Goal: Use online tool/utility: Utilize a website feature to perform a specific function

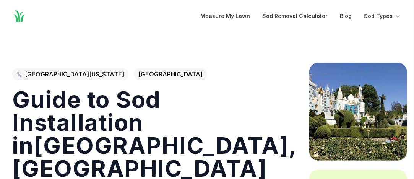
click at [134, 75] on span "[GEOGRAPHIC_DATA]" at bounding box center [170, 74] width 73 height 12
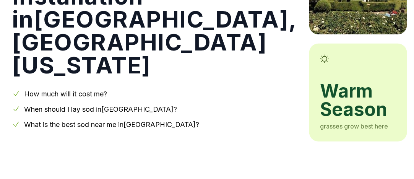
scroll to position [127, 0]
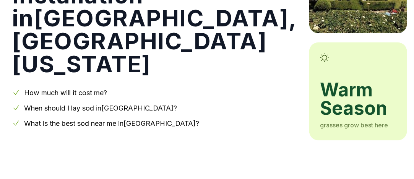
click at [320, 94] on span "warm season" at bounding box center [358, 99] width 77 height 37
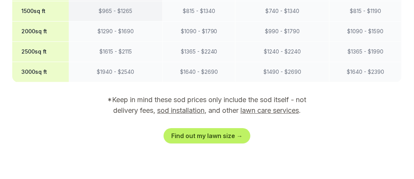
scroll to position [765, 0]
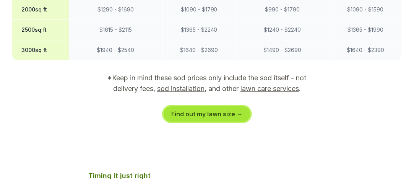
click at [202, 106] on link "Find out my lawn size →" at bounding box center [207, 113] width 87 height 15
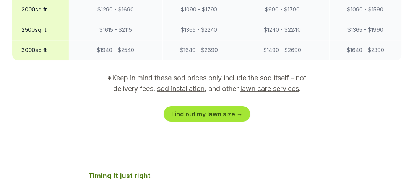
scroll to position [181, 0]
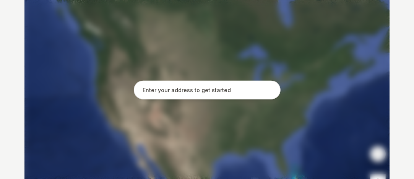
click at [202, 97] on input "text" at bounding box center [207, 90] width 147 height 19
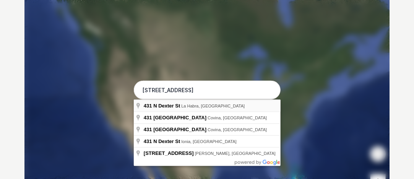
type input "[STREET_ADDRESS]"
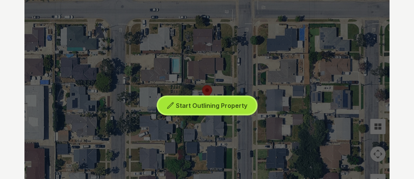
click at [196, 107] on span "Start Outlining Property" at bounding box center [212, 106] width 72 height 8
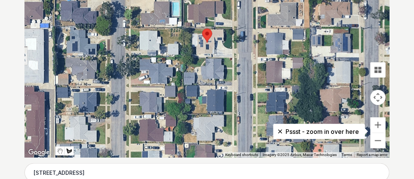
scroll to position [245, 0]
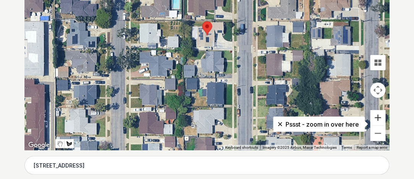
click at [380, 117] on button "Zoom in" at bounding box center [378, 117] width 15 height 15
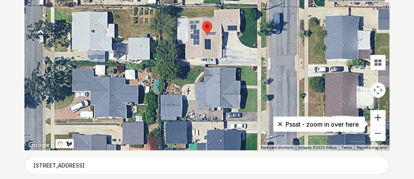
click at [380, 117] on button "Zoom in" at bounding box center [378, 117] width 15 height 15
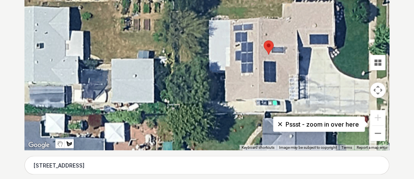
drag, startPoint x: 266, startPoint y: 75, endPoint x: 328, endPoint y: 95, distance: 65.2
click at [328, 95] on div at bounding box center [208, 36] width 366 height 230
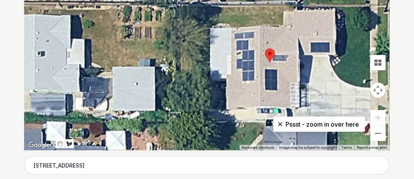
drag, startPoint x: 320, startPoint y: 67, endPoint x: 321, endPoint y: 77, distance: 10.0
click at [321, 77] on div at bounding box center [208, 36] width 366 height 230
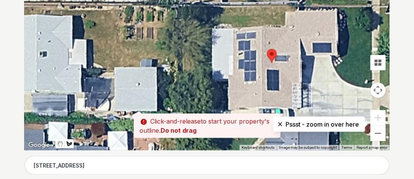
click at [285, 6] on div at bounding box center [208, 36] width 366 height 230
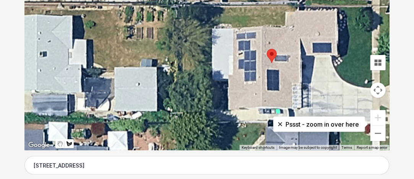
click at [285, 7] on div at bounding box center [208, 36] width 366 height 230
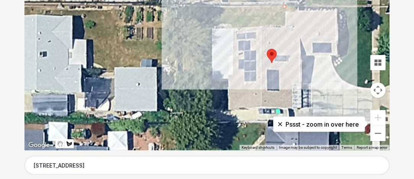
click at [186, 7] on div at bounding box center [208, 36] width 366 height 230
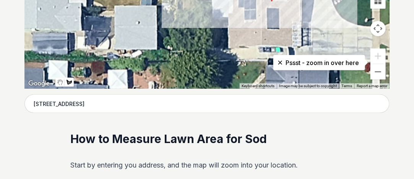
scroll to position [309, 0]
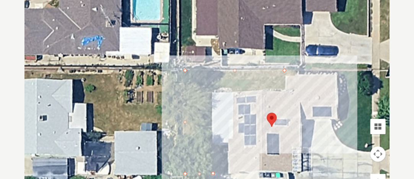
click at [213, 93] on div at bounding box center [208, 100] width 366 height 230
click at [285, 90] on div at bounding box center [208, 100] width 366 height 230
click at [285, 70] on div at bounding box center [208, 100] width 366 height 230
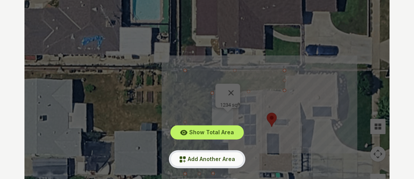
click at [204, 161] on span "Add Another Area" at bounding box center [211, 159] width 47 height 7
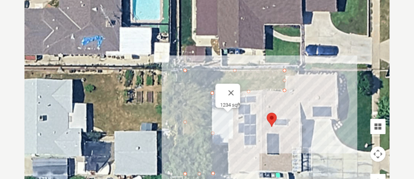
click at [338, 71] on div at bounding box center [208, 100] width 366 height 230
click at [338, 135] on div at bounding box center [208, 100] width 366 height 230
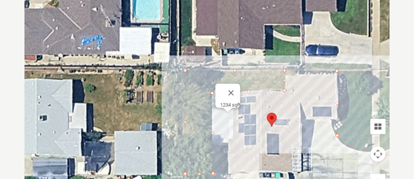
click at [371, 150] on gmp-internal-camera-control at bounding box center [378, 154] width 15 height 15
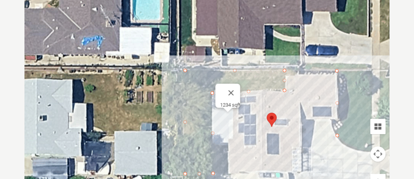
click at [368, 150] on div at bounding box center [208, 100] width 366 height 230
click at [371, 72] on div at bounding box center [208, 100] width 366 height 230
click at [337, 71] on div at bounding box center [208, 100] width 366 height 230
